Goal: Task Accomplishment & Management: Manage account settings

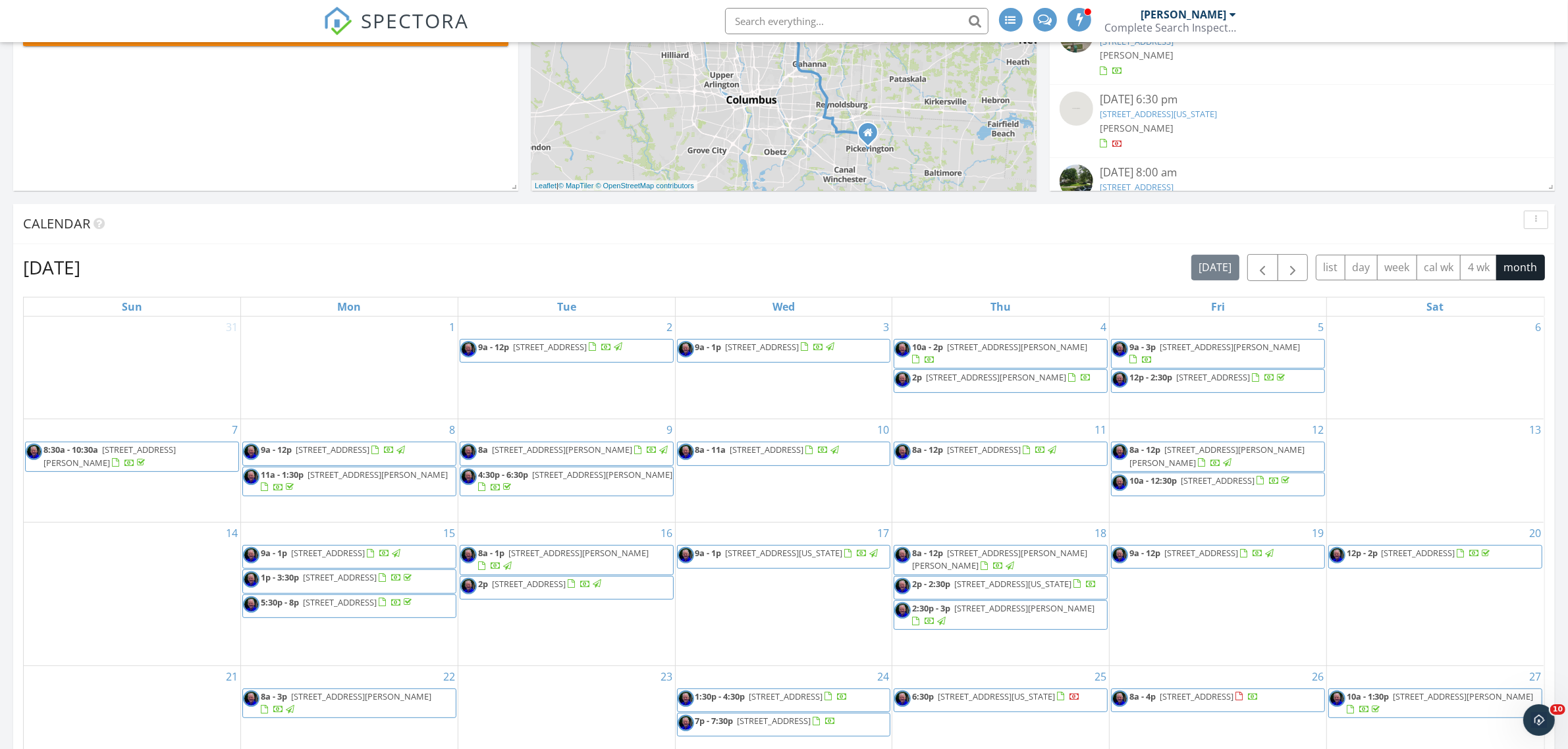
scroll to position [329, 0]
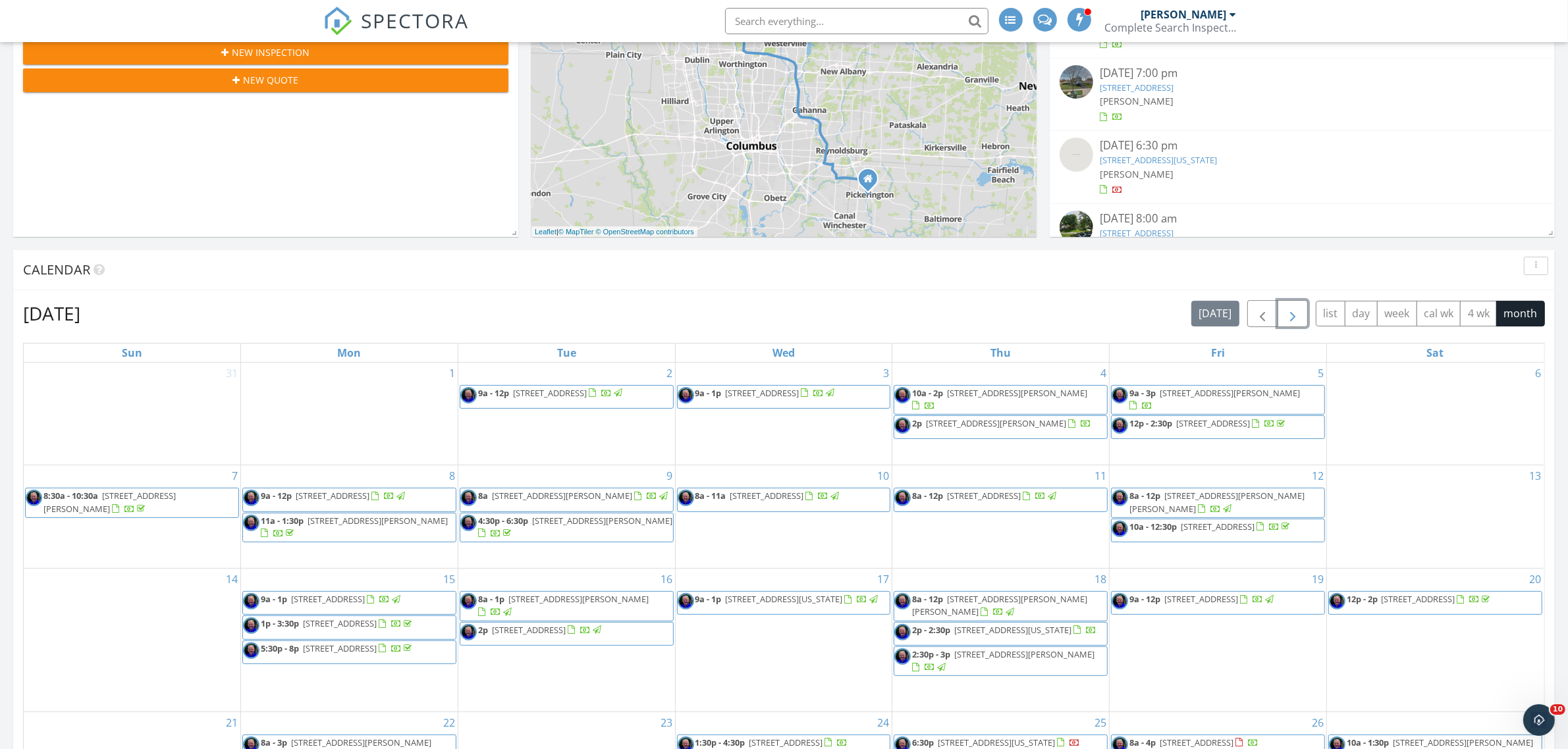
drag, startPoint x: 1295, startPoint y: 316, endPoint x: 1283, endPoint y: 334, distance: 21.6
click at [1295, 316] on span "button" at bounding box center [1293, 314] width 16 height 16
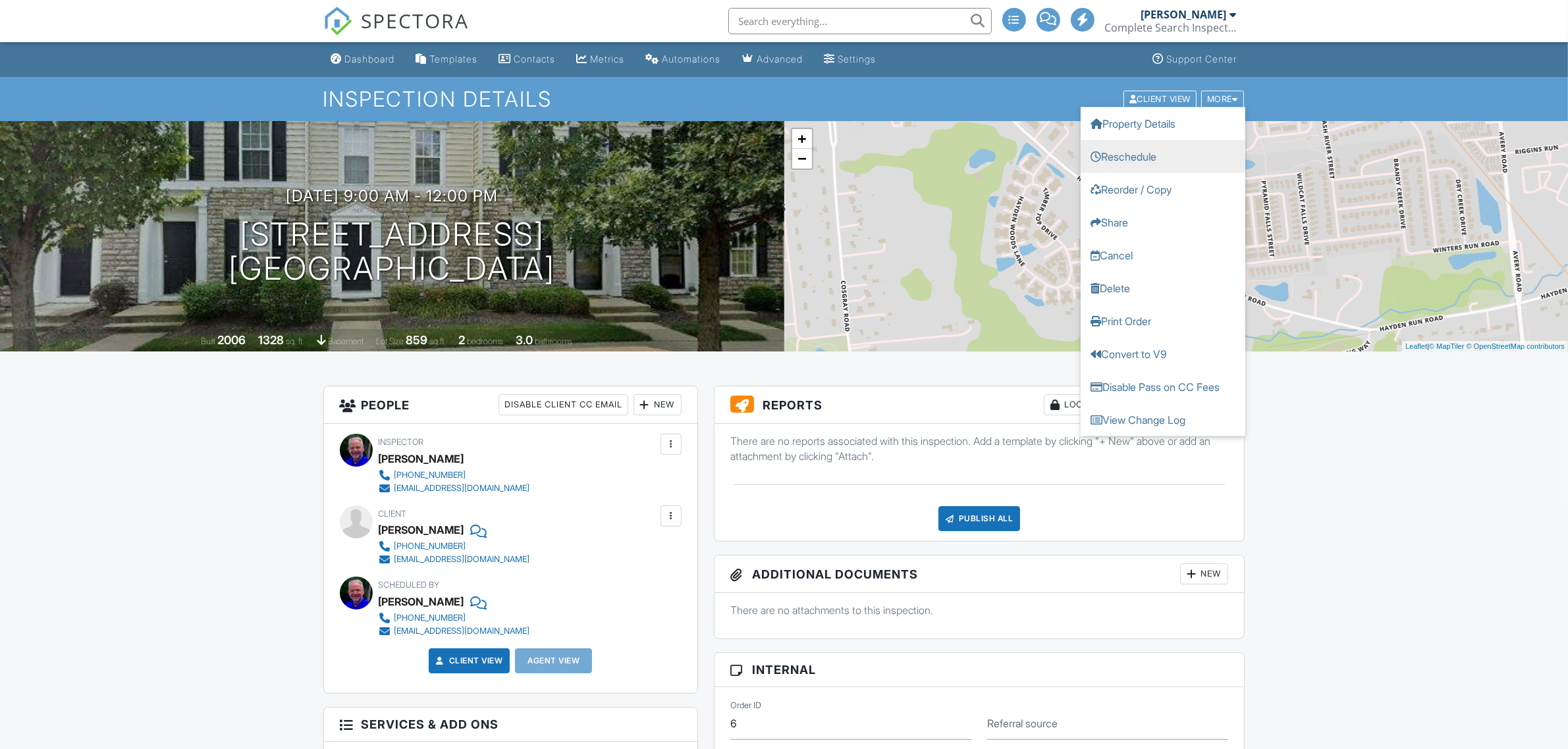
click at [1126, 155] on link "Reschedule" at bounding box center [1163, 156] width 165 height 33
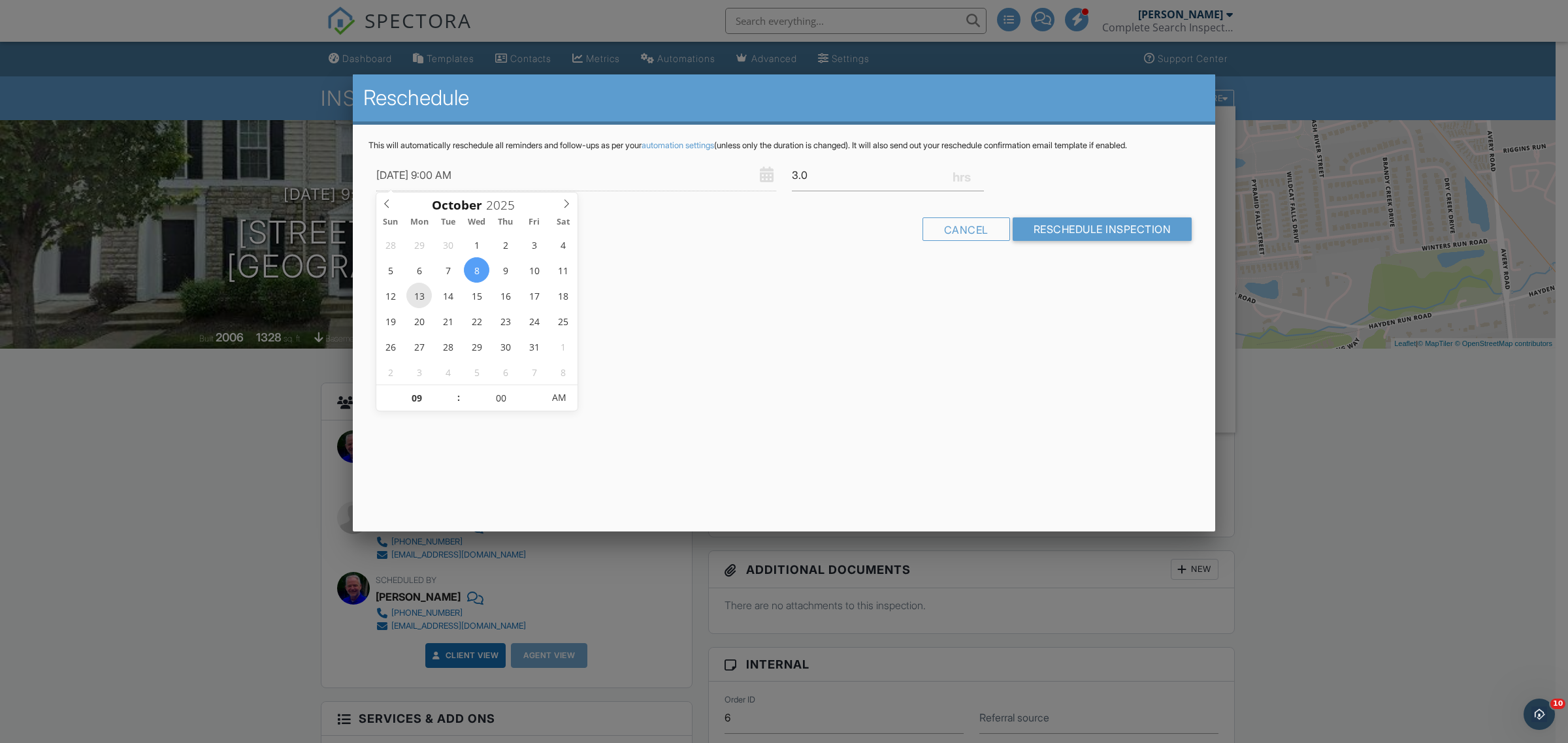
type input "[DATE] 9:00 AM"
click at [1093, 222] on input "Reschedule Inspection" at bounding box center [1102, 229] width 180 height 23
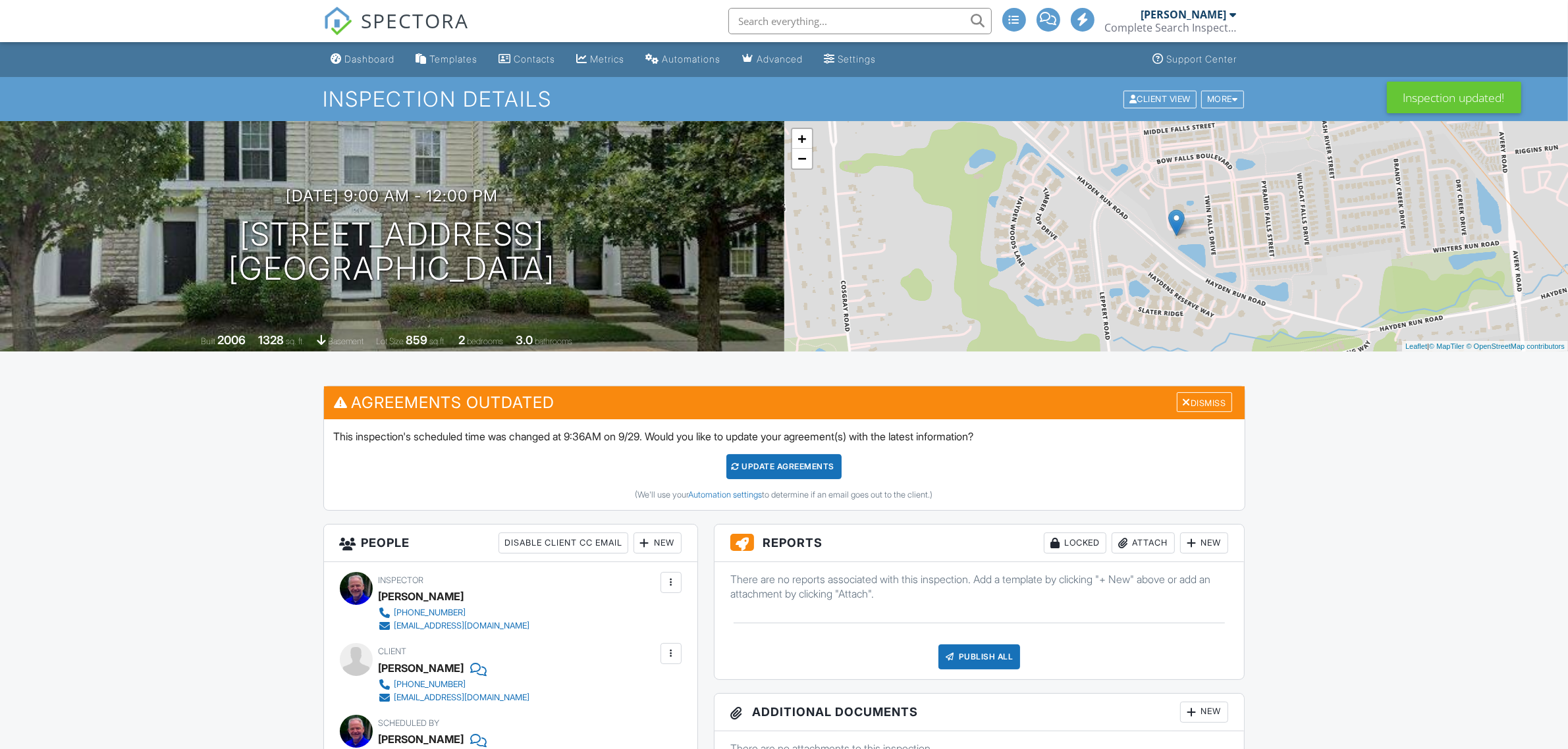
click at [791, 465] on div "Update Agreements" at bounding box center [784, 467] width 116 height 25
